Goal: Task Accomplishment & Management: Use online tool/utility

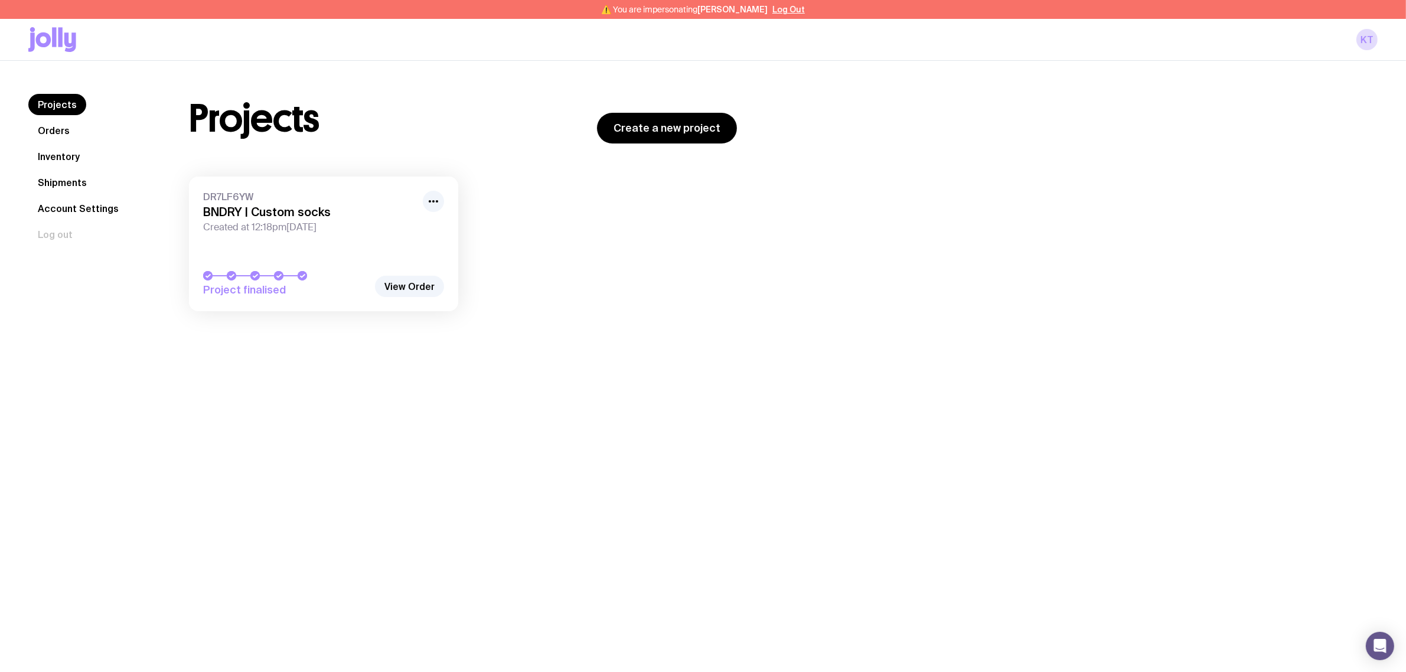
click at [314, 225] on span "Created at 12:18pm[DATE]" at bounding box center [309, 227] width 213 height 12
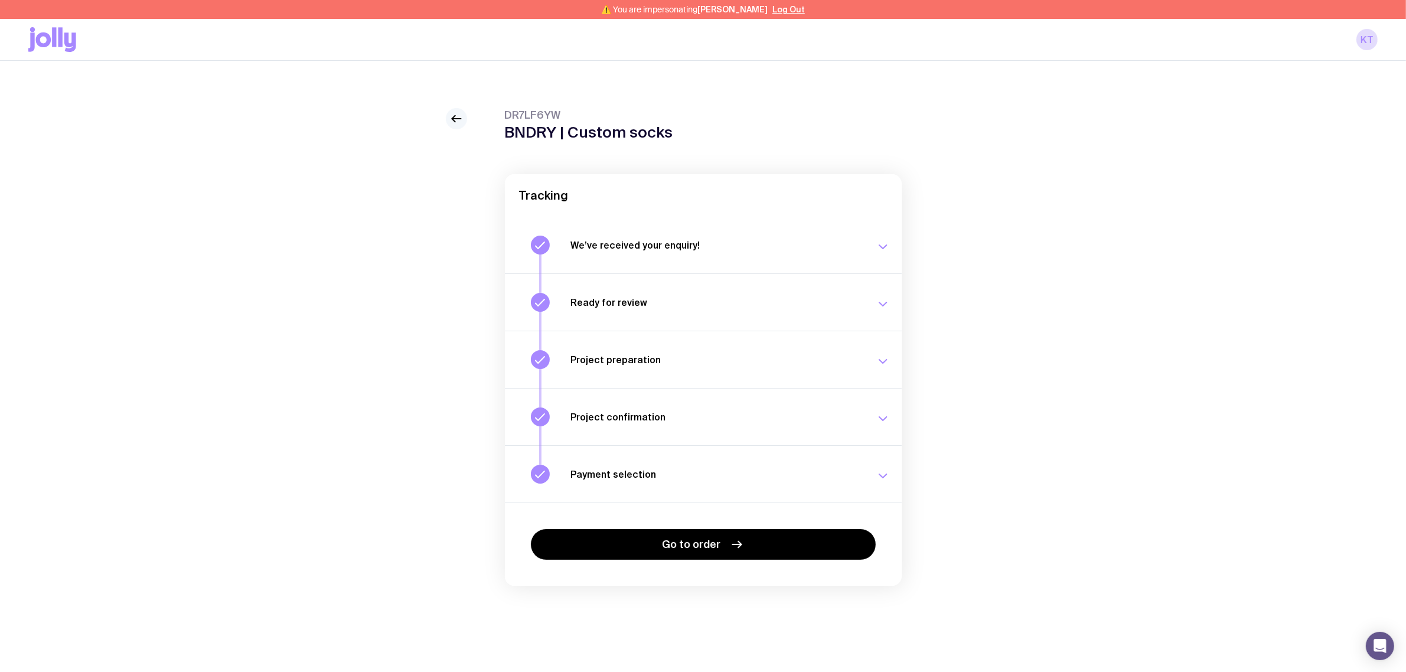
click at [458, 116] on icon at bounding box center [456, 119] width 14 height 14
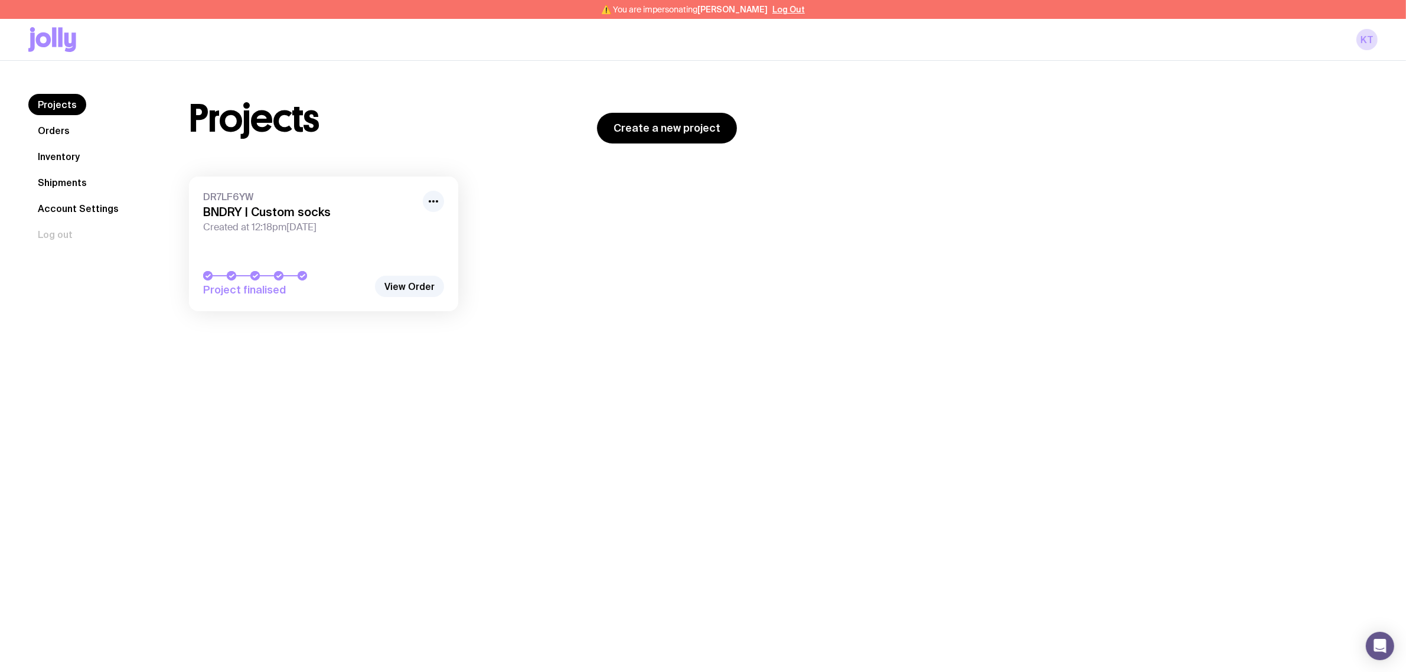
click at [74, 130] on link "Orders" at bounding box center [53, 130] width 51 height 21
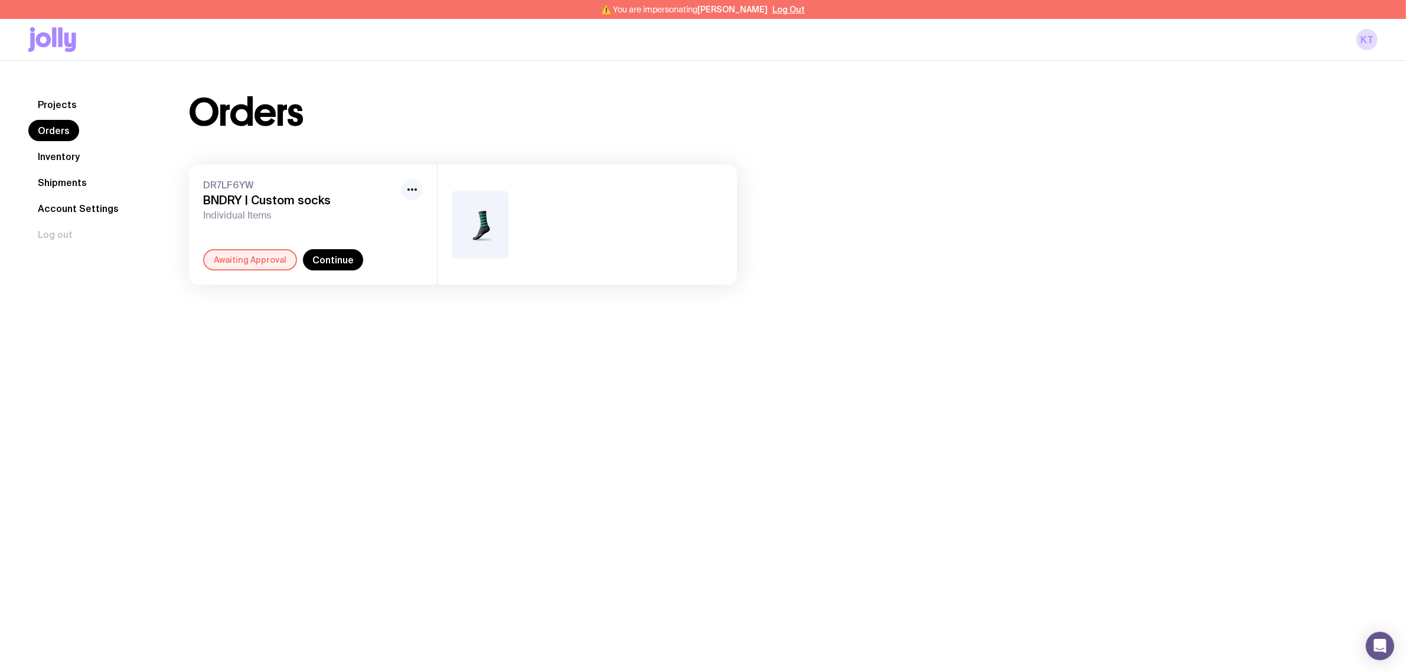
click at [402, 190] on button "button" at bounding box center [412, 189] width 21 height 21
click at [284, 205] on h3 "BNDRY | Custom socks" at bounding box center [300, 200] width 194 height 14
click at [325, 265] on link "Continue" at bounding box center [333, 259] width 60 height 21
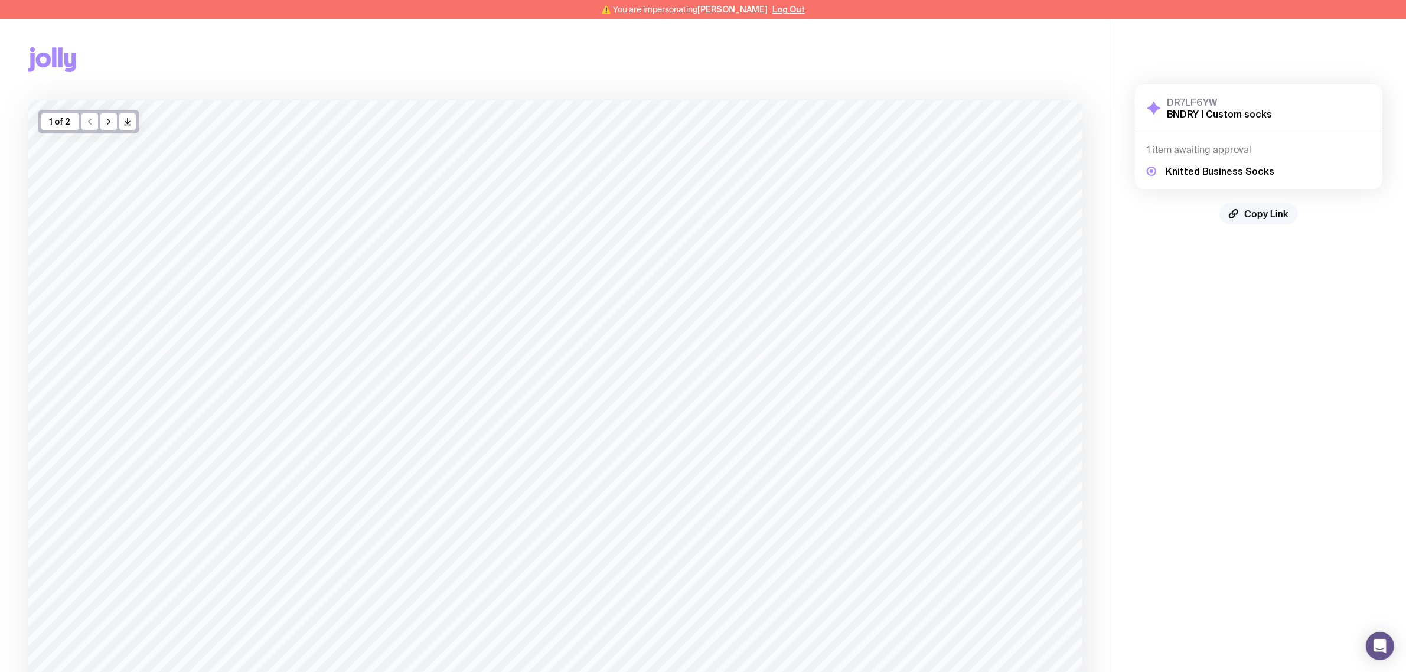
click at [1253, 217] on span "Copy Link" at bounding box center [1266, 214] width 44 height 12
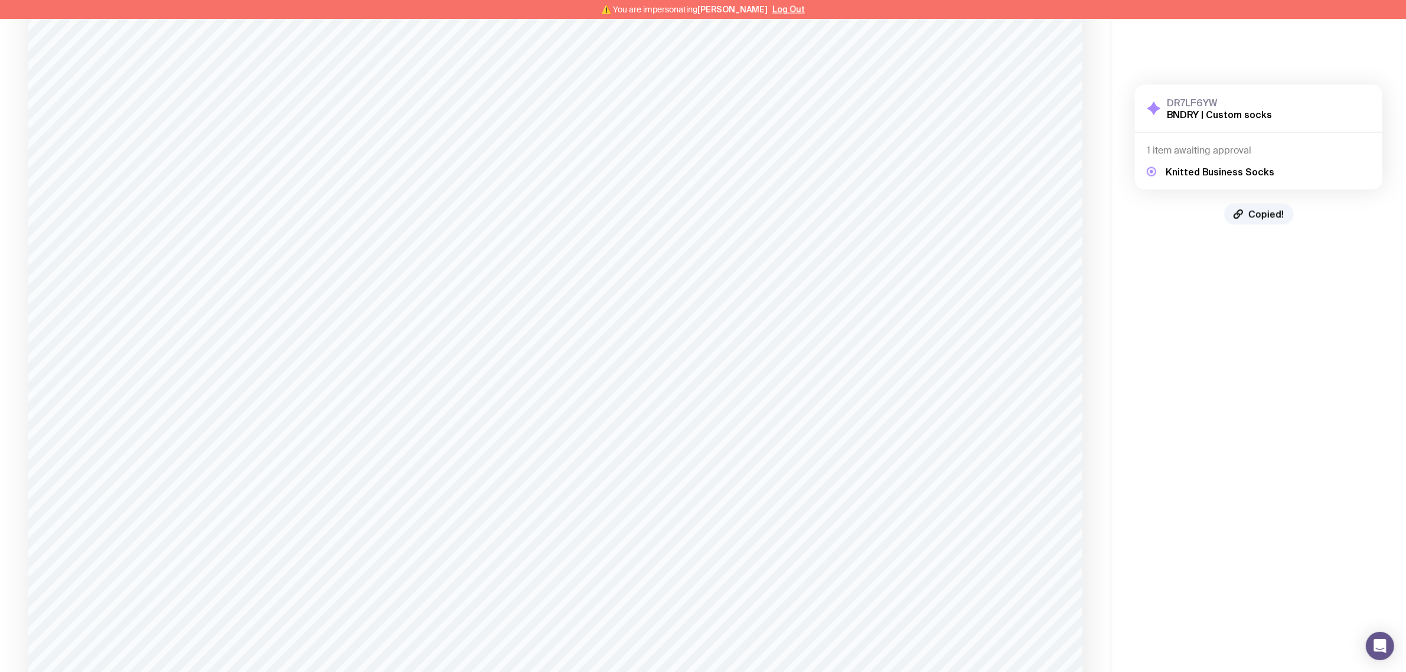
scroll to position [2665, 0]
